Goal: Information Seeking & Learning: Learn about a topic

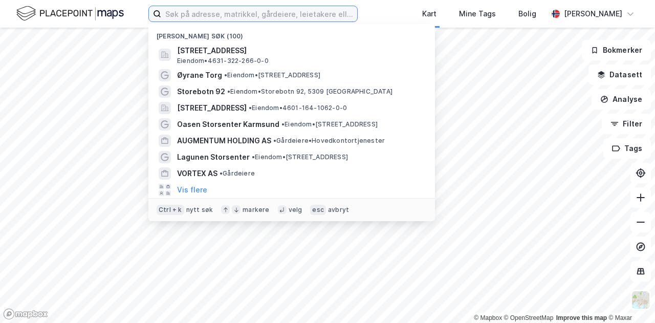
click at [268, 17] on input at bounding box center [259, 13] width 196 height 15
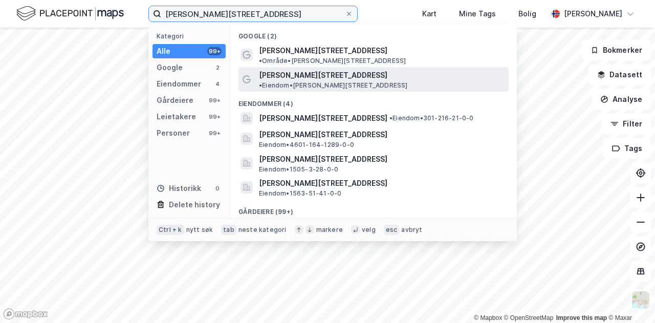
type input "[PERSON_NAME][STREET_ADDRESS]"
click at [309, 69] on span "[PERSON_NAME][STREET_ADDRESS]" at bounding box center [323, 75] width 128 height 12
